Goal: Navigation & Orientation: Find specific page/section

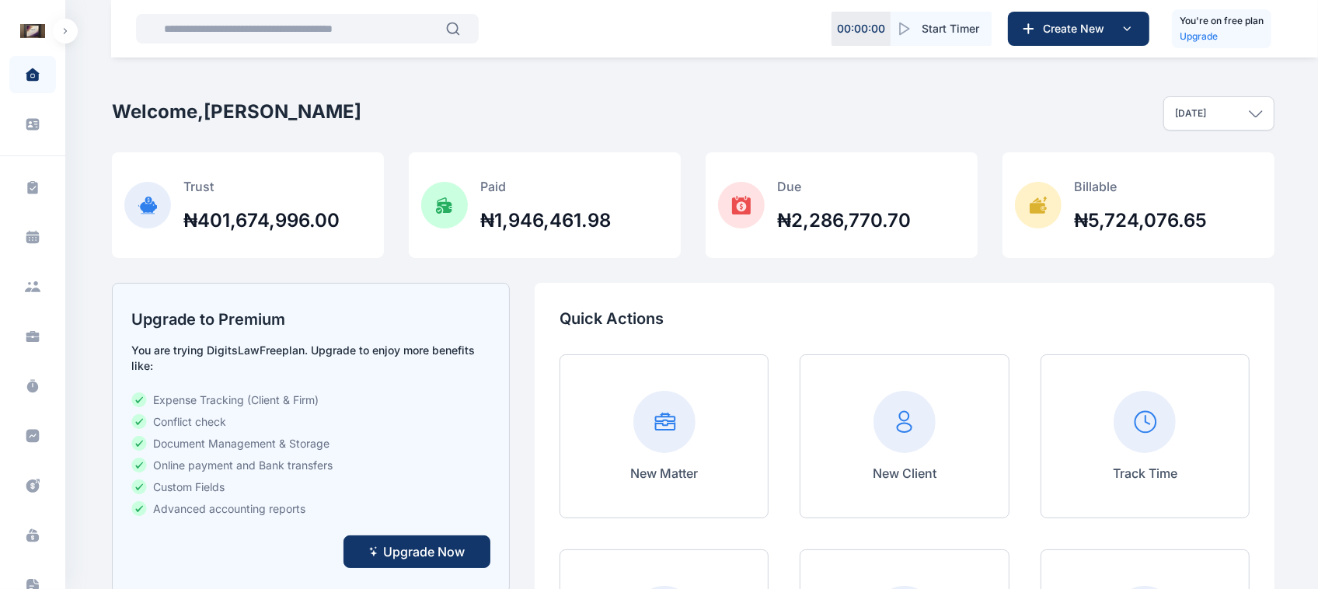
click at [59, 29] on button "button" at bounding box center [65, 31] width 25 height 25
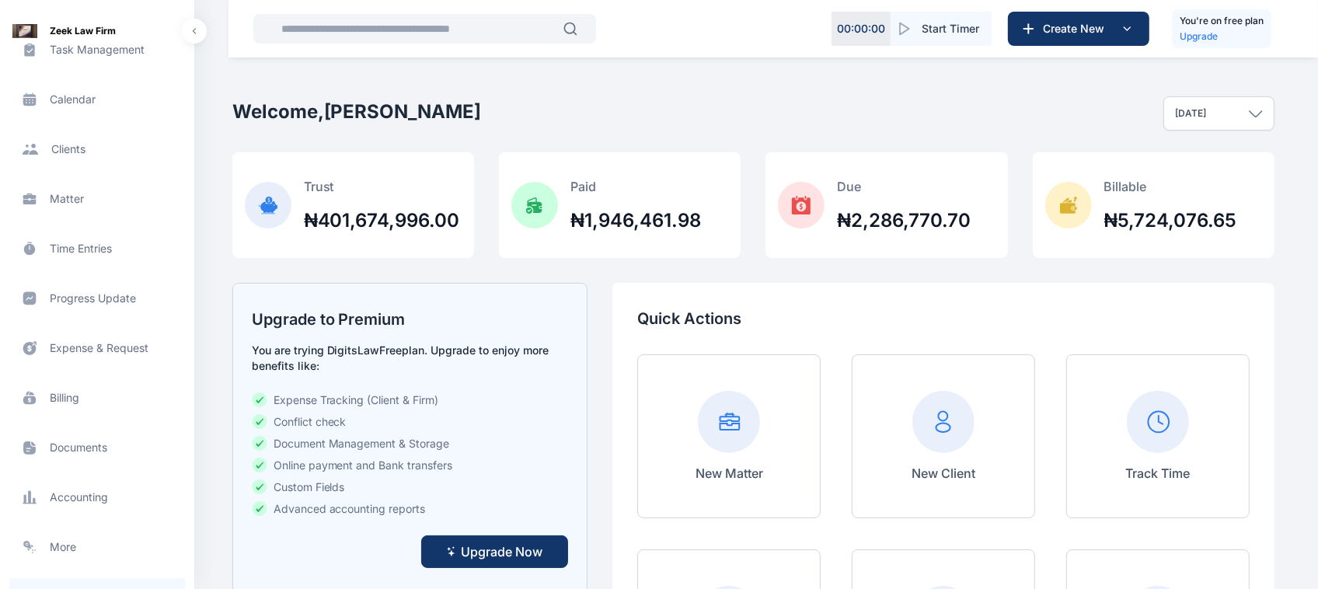
scroll to position [136, 0]
click at [71, 462] on span "Documents documents documents" at bounding box center [97, 449] width 176 height 37
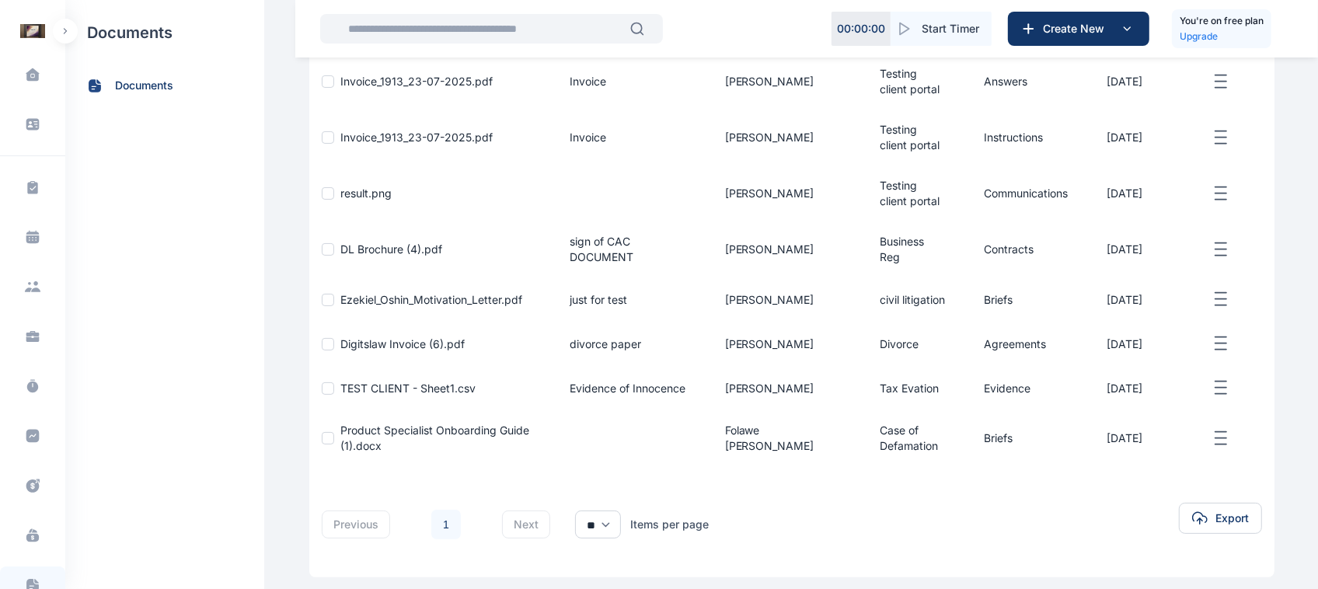
scroll to position [260, 0]
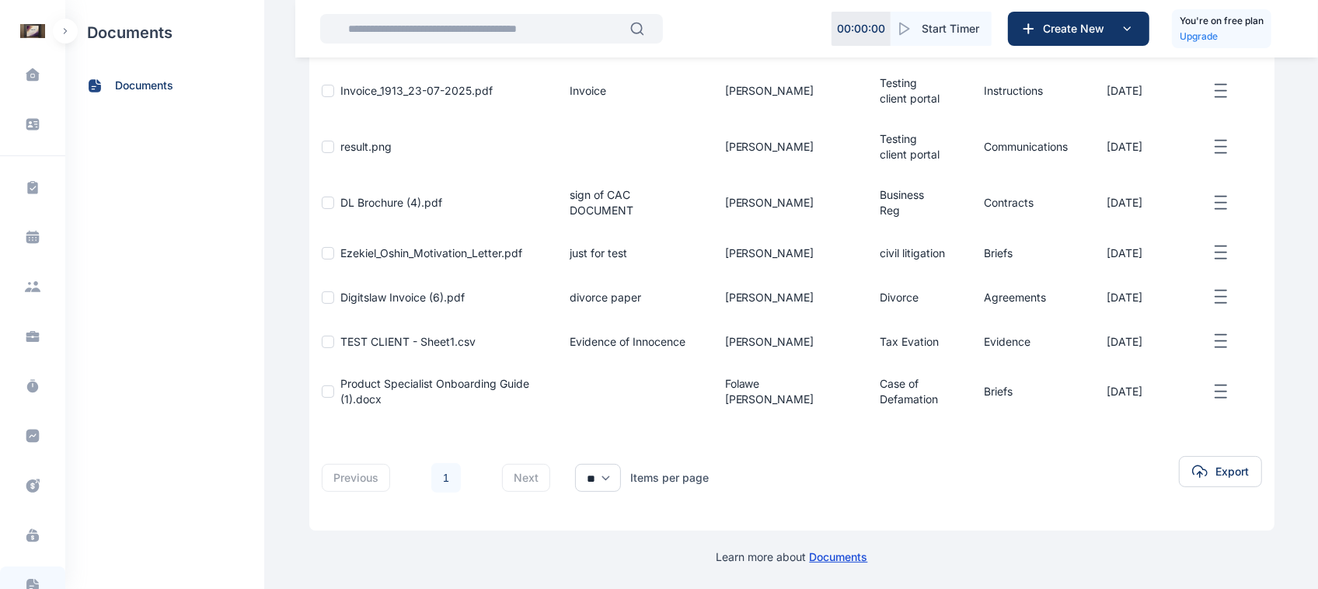
click at [66, 35] on button "button" at bounding box center [65, 31] width 25 height 25
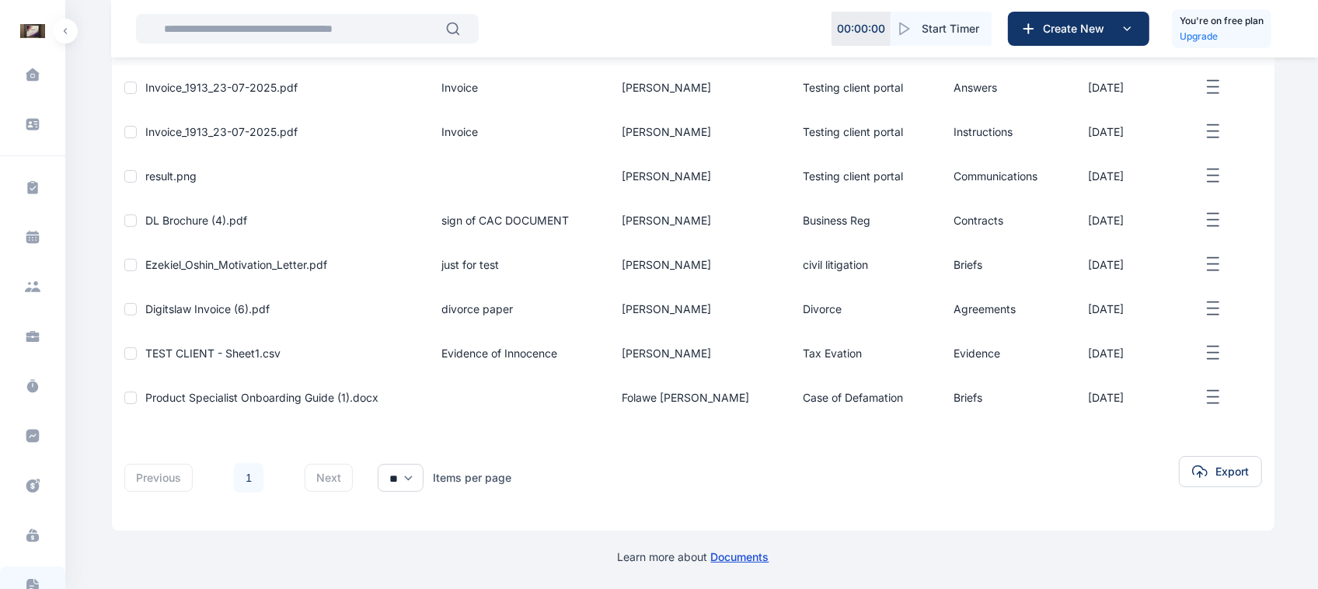
scroll to position [256, 0]
